Goal: Information Seeking & Learning: Learn about a topic

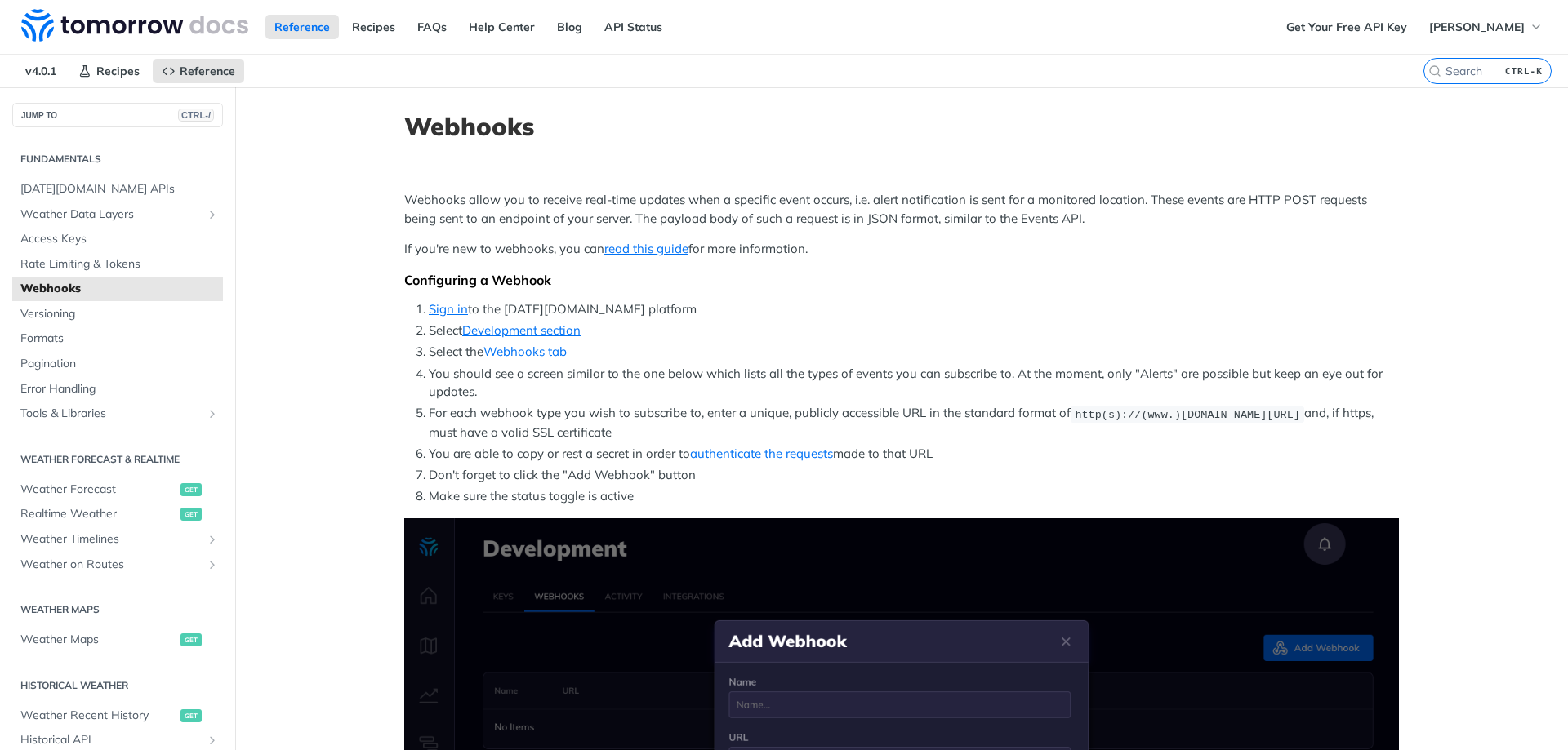
scroll to position [460, 0]
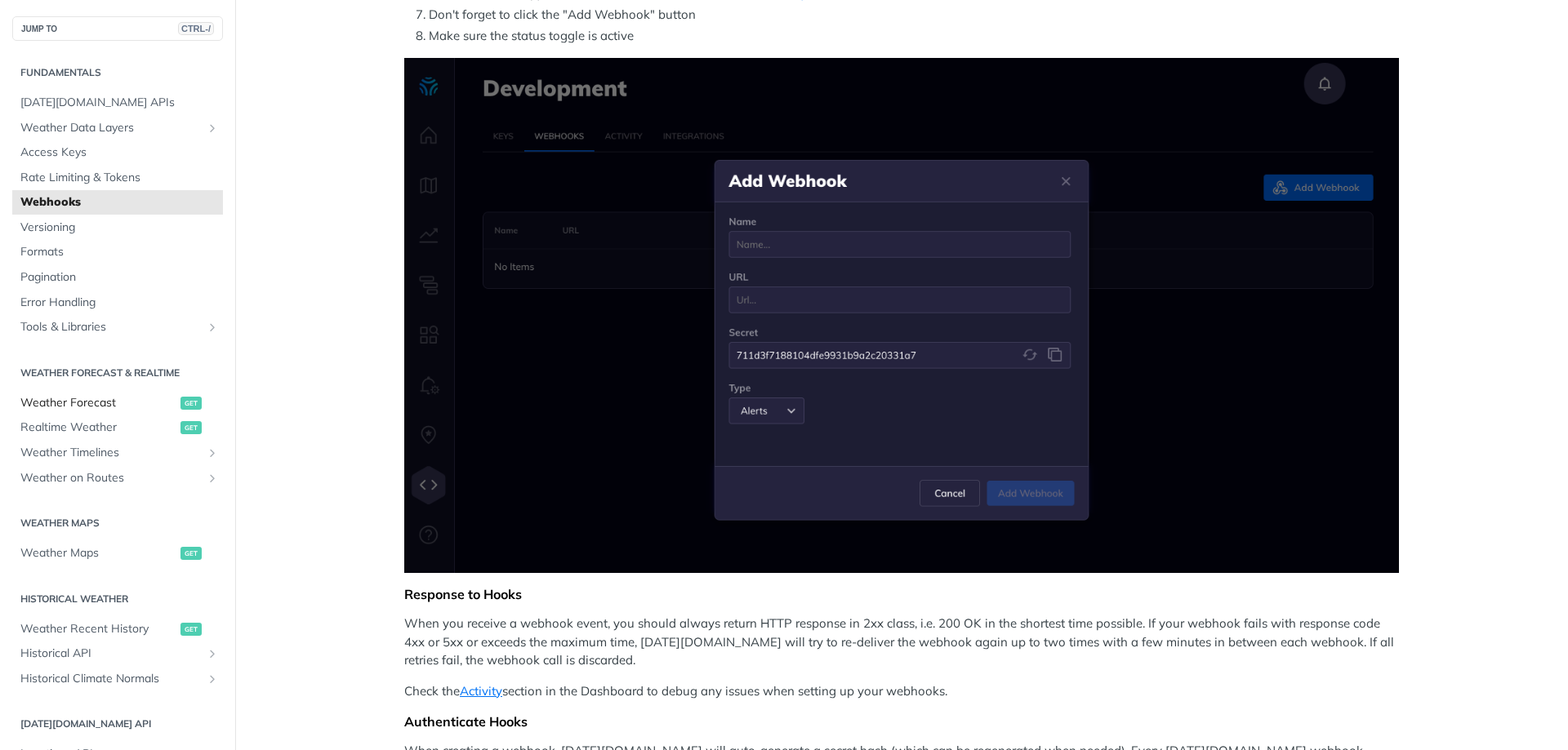
click at [80, 408] on span "Weather Forecast" at bounding box center [98, 404] width 156 height 17
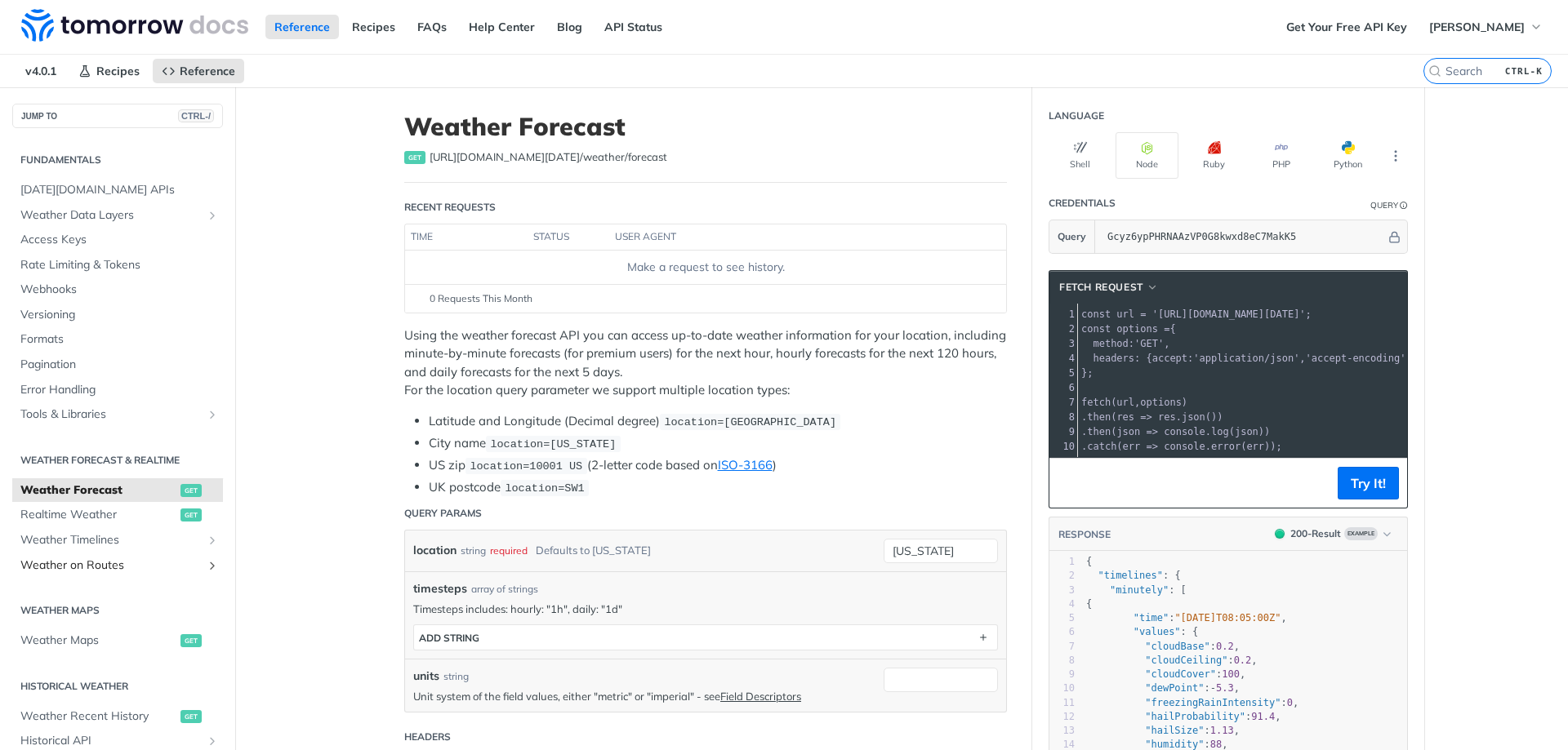
click at [82, 564] on span "Weather on Routes" at bounding box center [111, 566] width 182 height 17
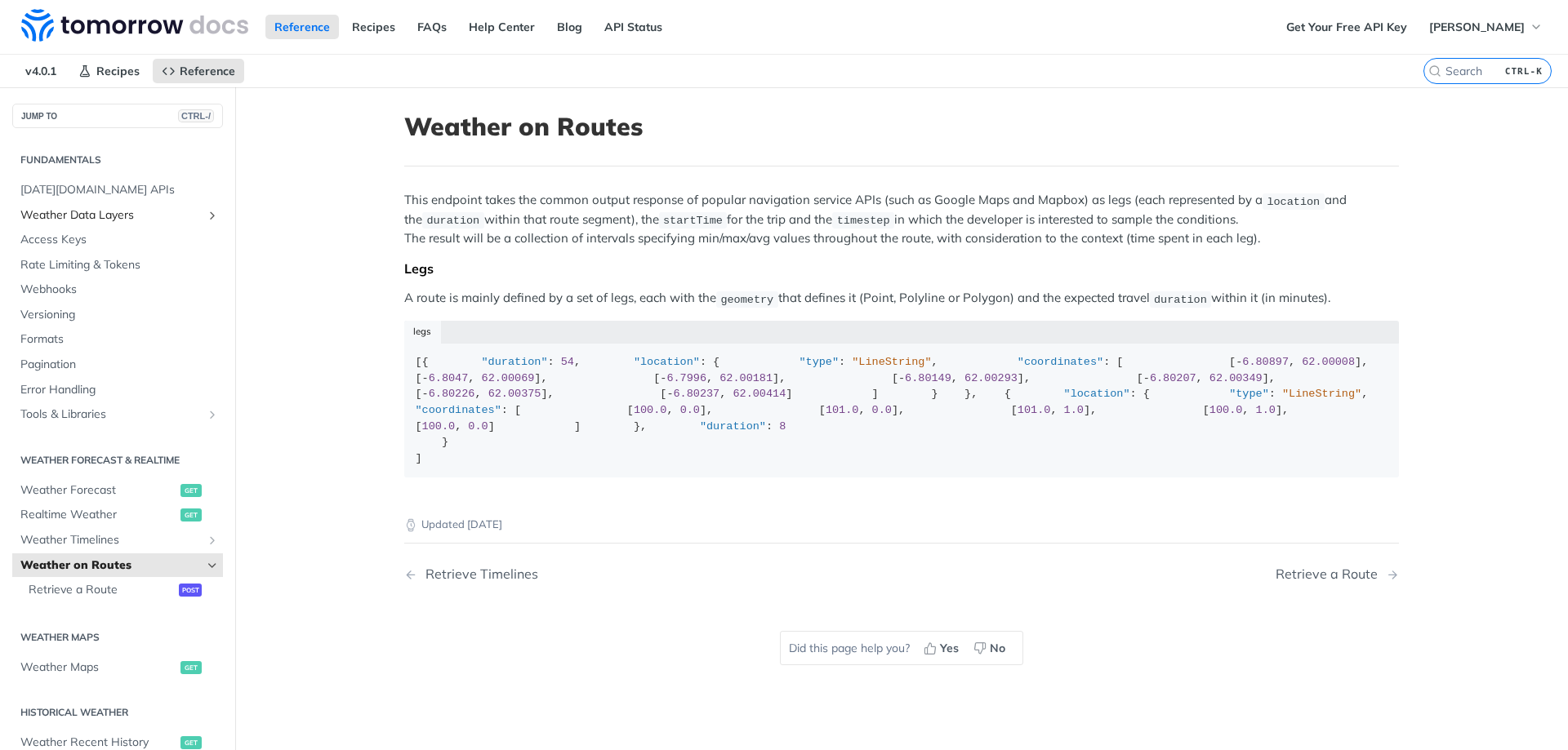
click at [80, 219] on span "Weather Data Layers" at bounding box center [111, 216] width 182 height 17
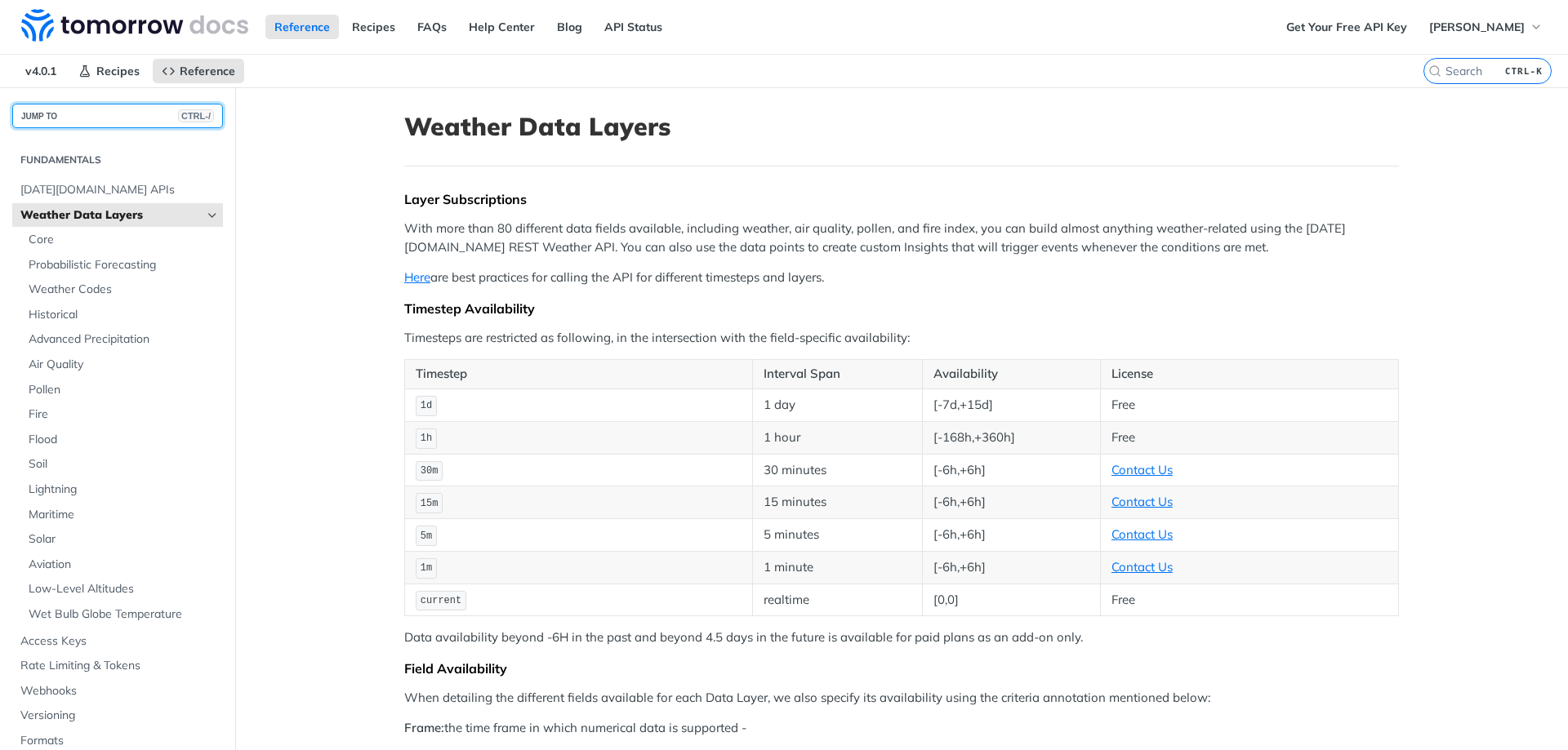
click at [123, 113] on button "JUMP TO CTRL-/" at bounding box center [117, 116] width 210 height 24
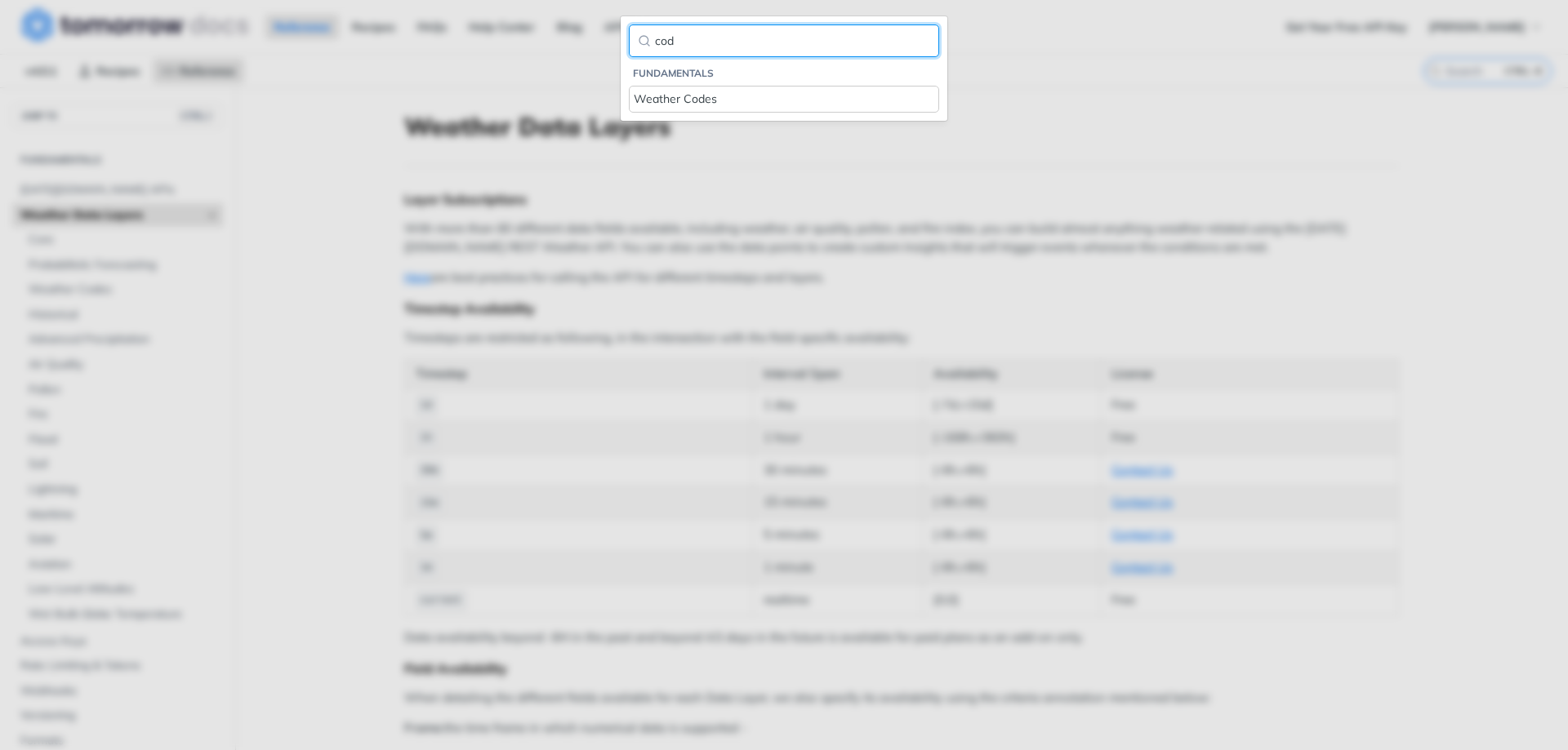
type input "cod"
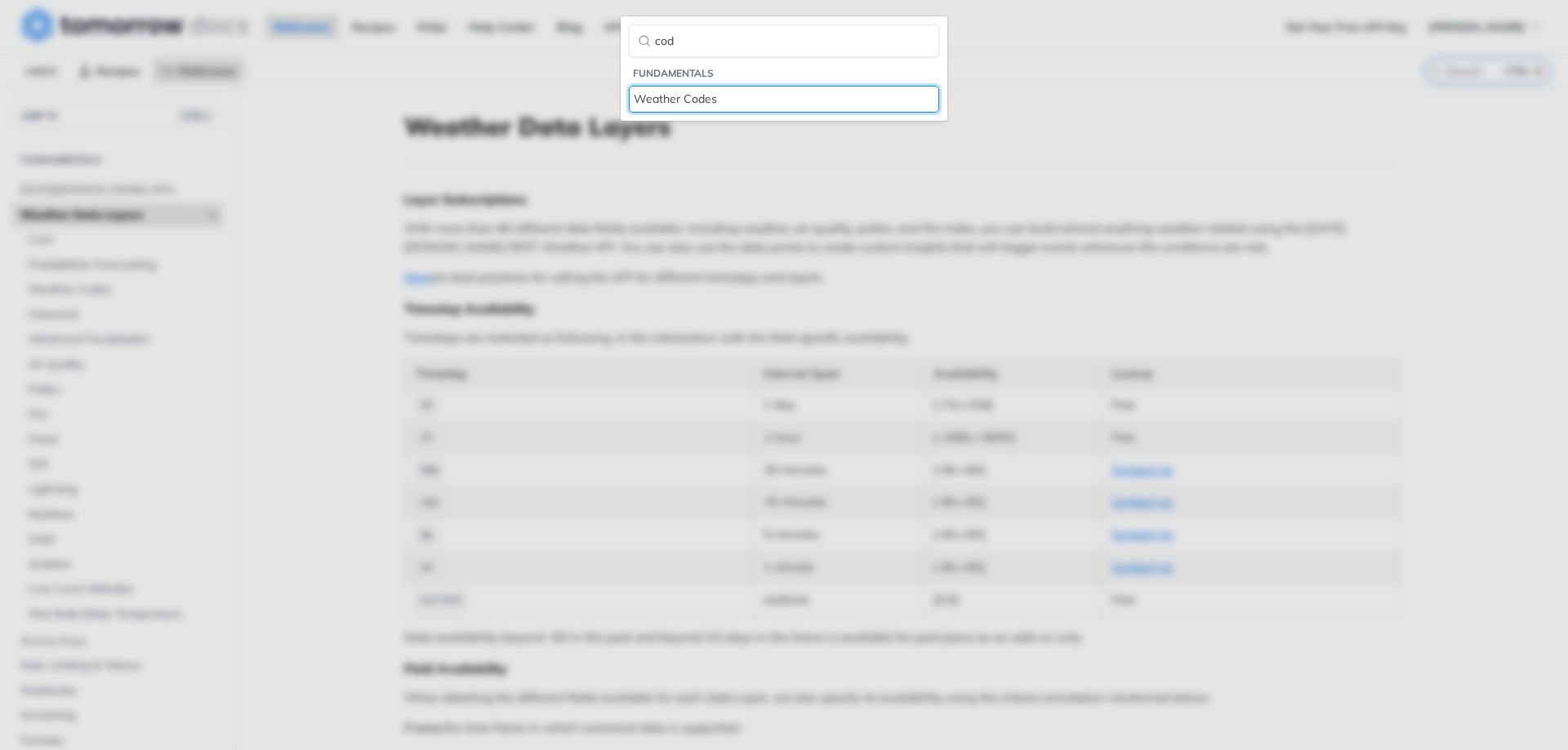
click at [671, 94] on div "Weather Codes" at bounding box center [784, 99] width 300 height 18
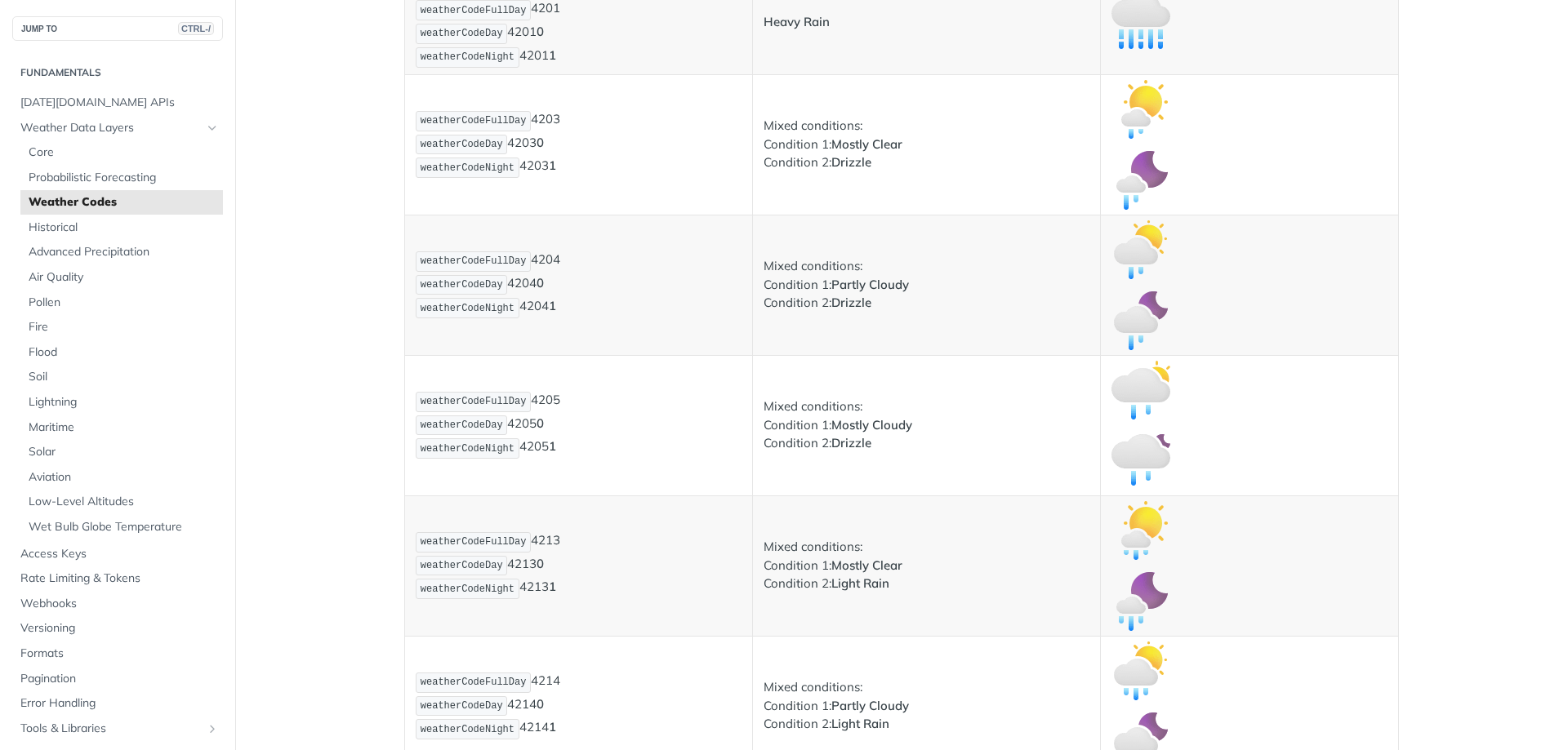
scroll to position [1959, 0]
